Goal: Transaction & Acquisition: Download file/media

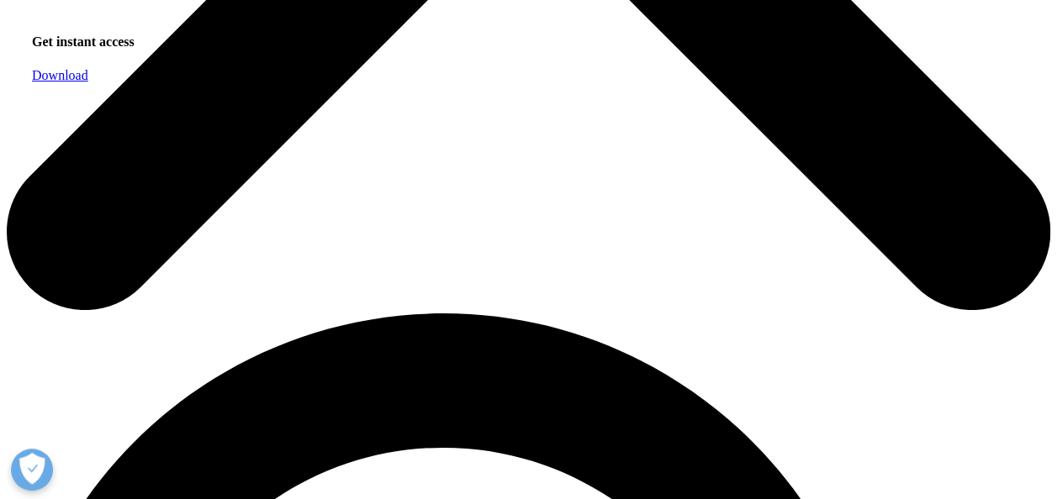
scroll to position [757, 0]
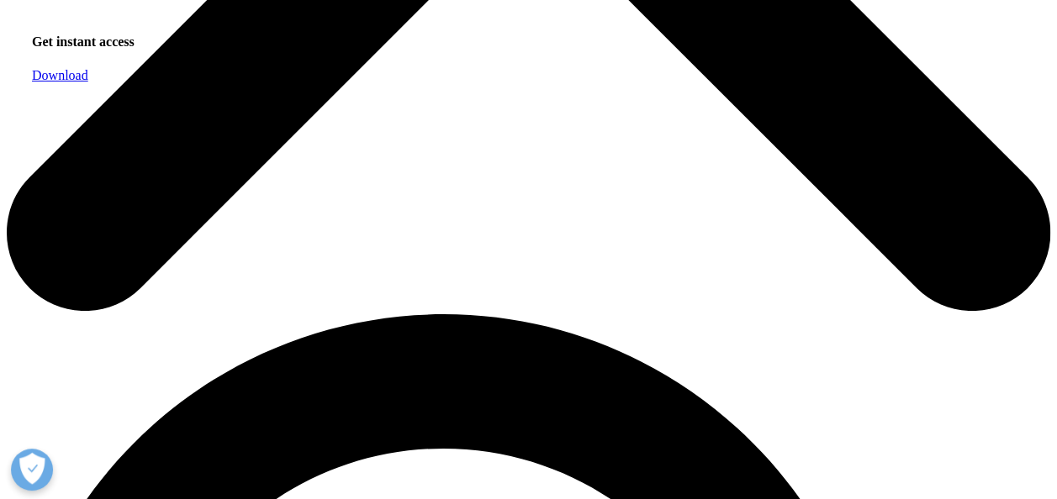
click at [88, 82] on link "Download" at bounding box center [60, 75] width 56 height 14
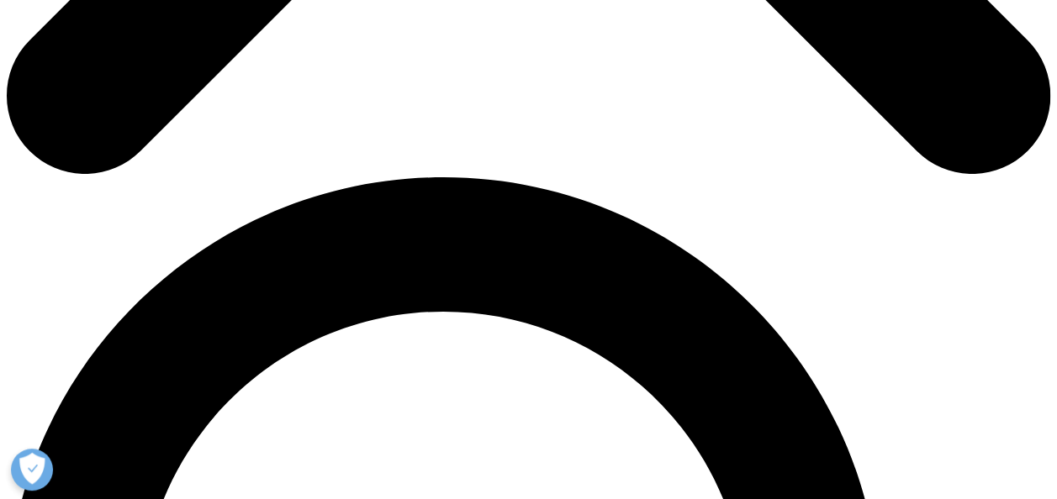
scroll to position [933, 0]
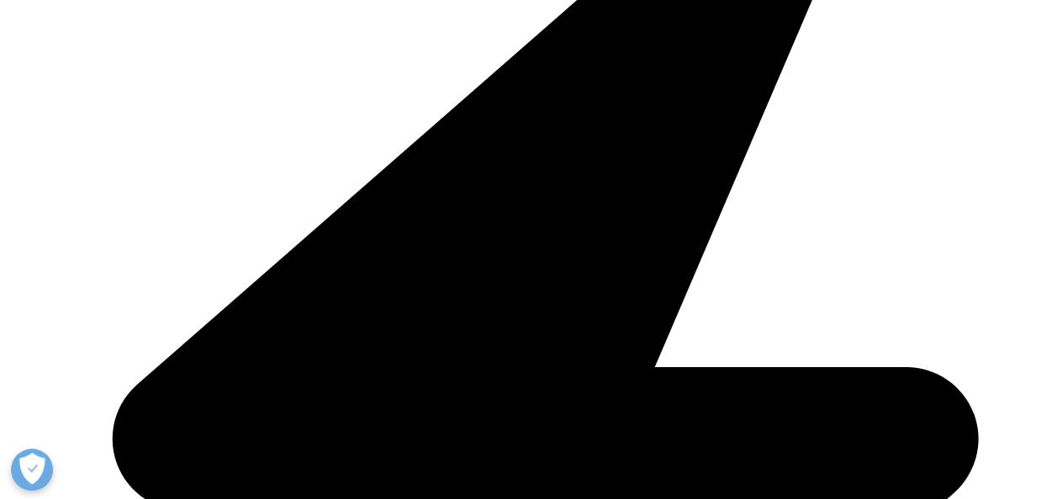
scroll to position [567, 0]
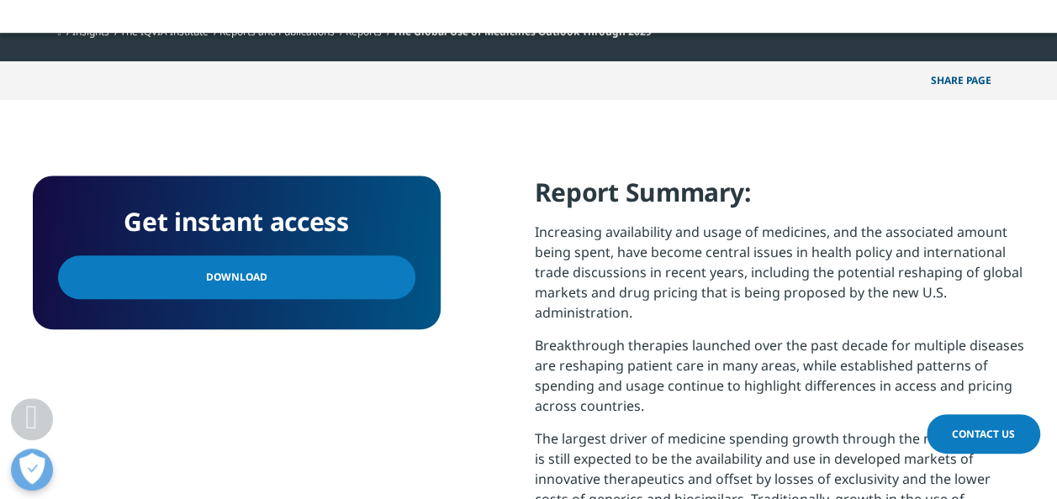
scroll to position [395, 0]
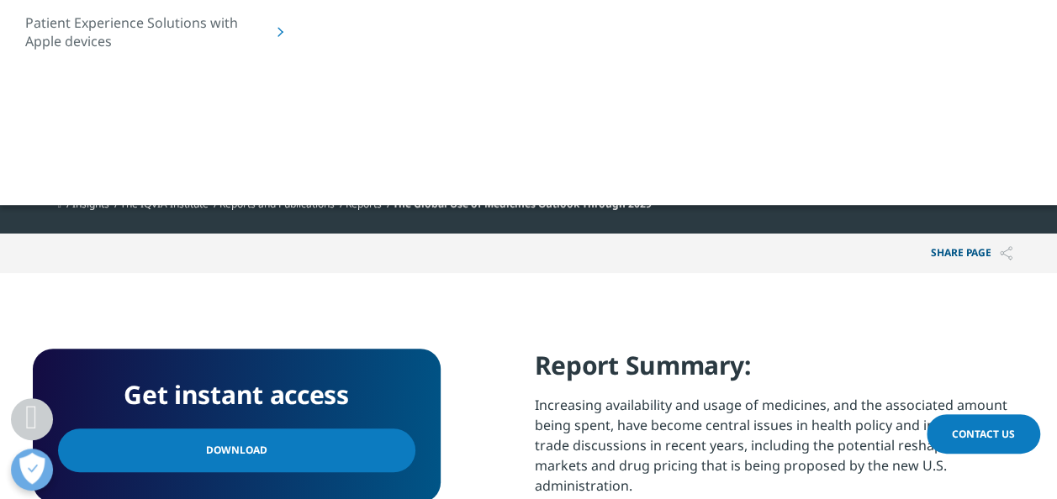
click at [326, 205] on link "Reports and Publications" at bounding box center [276, 204] width 115 height 14
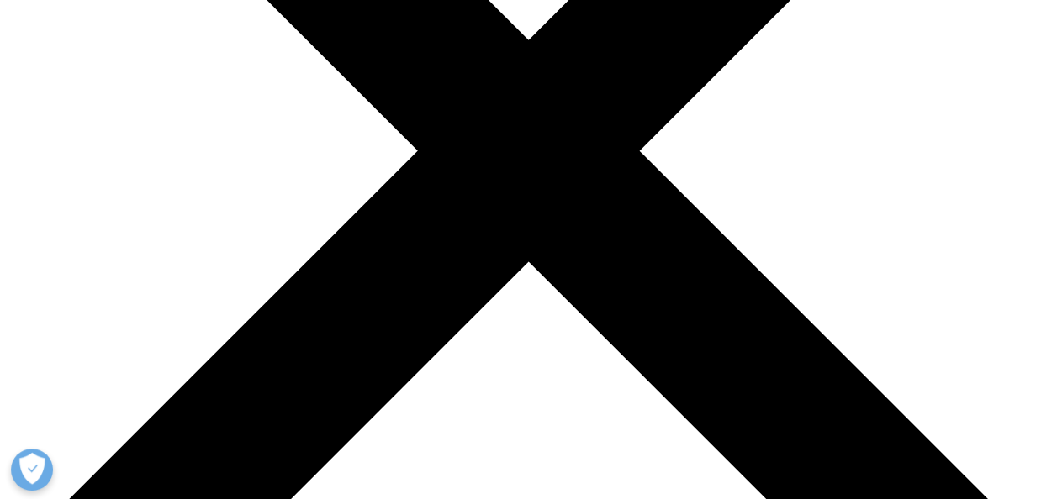
scroll to position [676, 992]
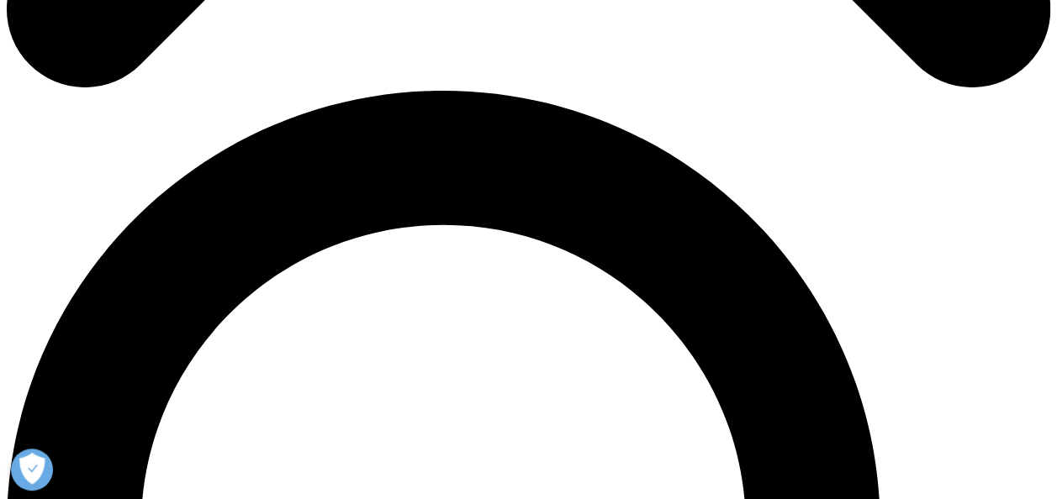
scroll to position [992, 0]
